Goal: Transaction & Acquisition: Purchase product/service

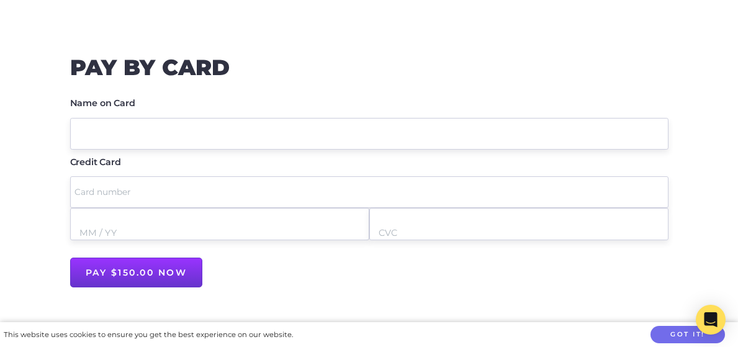
scroll to position [745, 0]
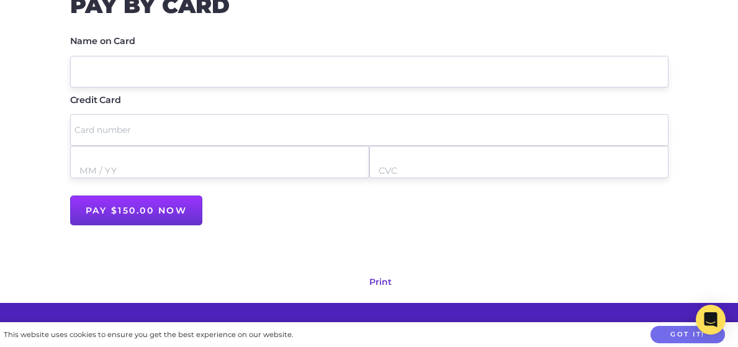
click at [186, 64] on input "Name on Card" at bounding box center [369, 72] width 598 height 32
type input "[PERSON_NAME]"
type input "[CREDIT_CARD_NUMBER]"
type input "03 / 29"
type input "220"
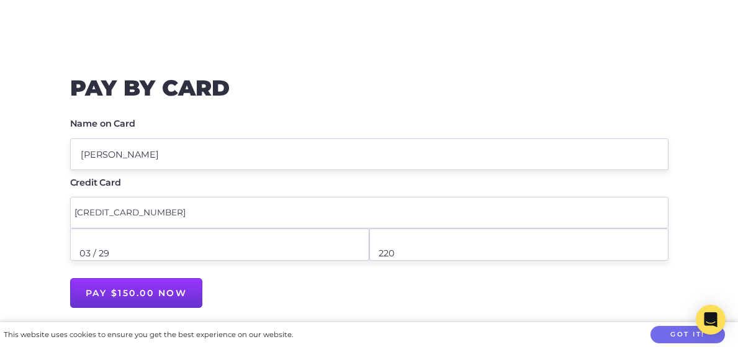
scroll to position [683, 0]
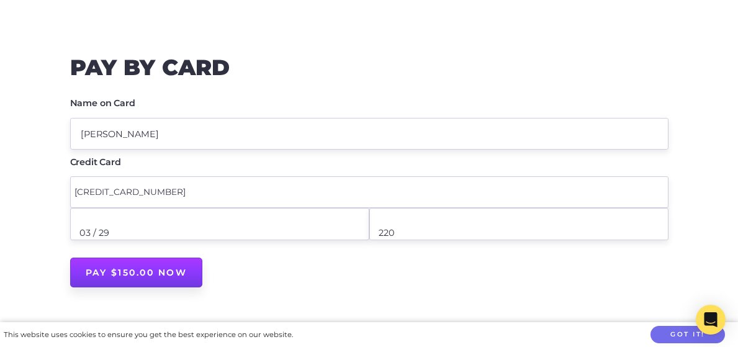
click at [123, 269] on input "Pay $150.00 now" at bounding box center [136, 273] width 133 height 30
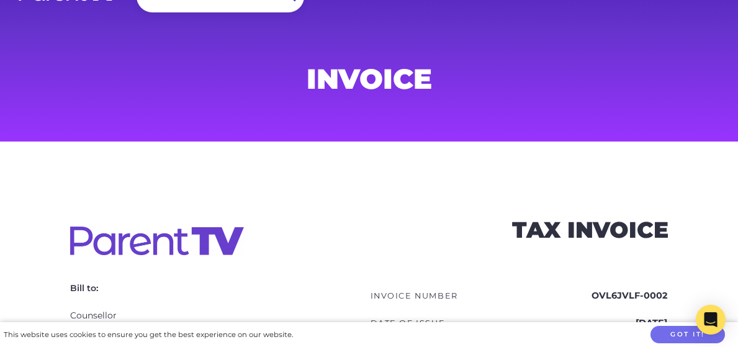
scroll to position [0, 0]
